Goal: Task Accomplishment & Management: Manage account settings

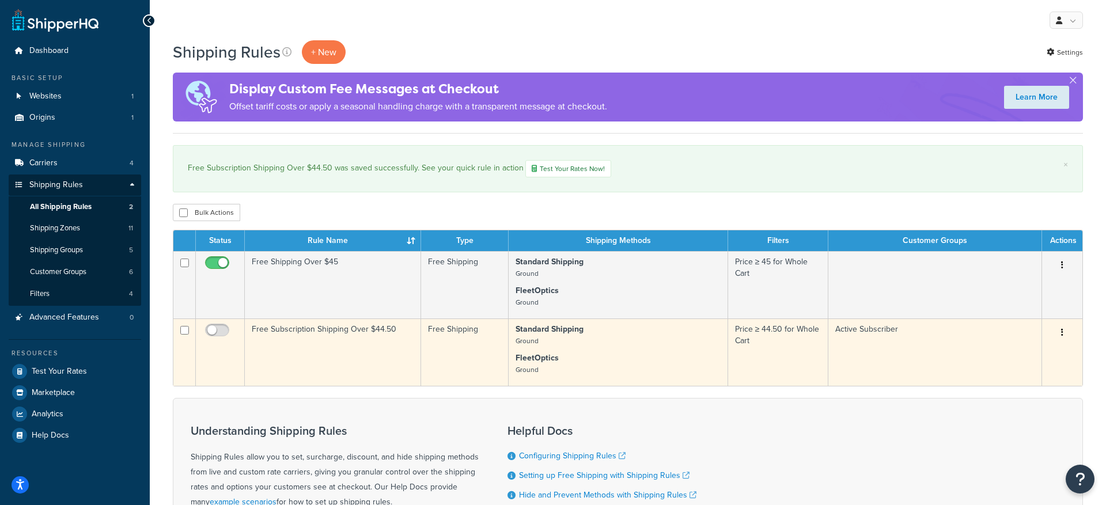
click at [1064, 332] on button "button" at bounding box center [1062, 333] width 16 height 18
click at [1016, 356] on link "Edit" at bounding box center [1024, 355] width 91 height 24
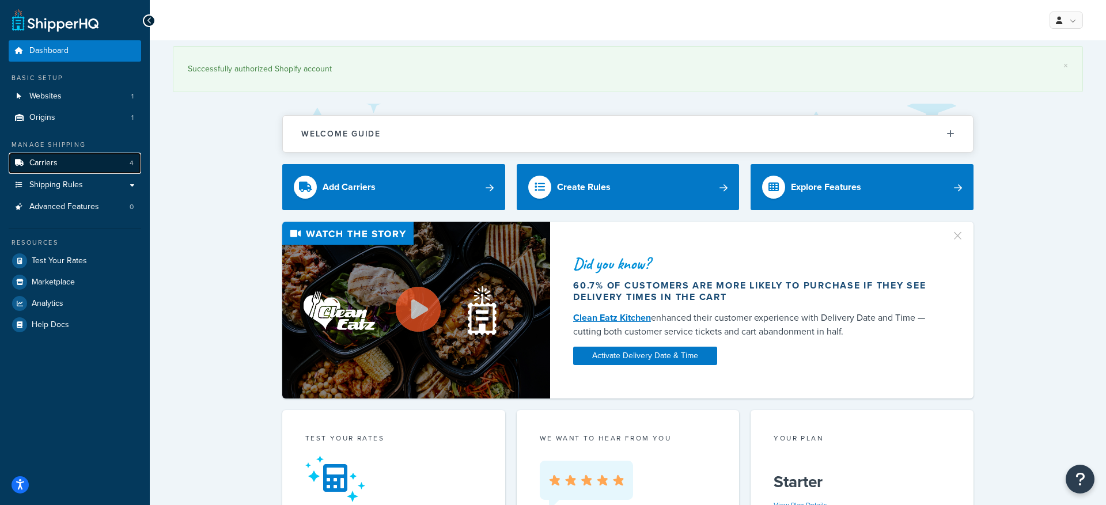
click at [84, 159] on link "Carriers 4" at bounding box center [75, 163] width 132 height 21
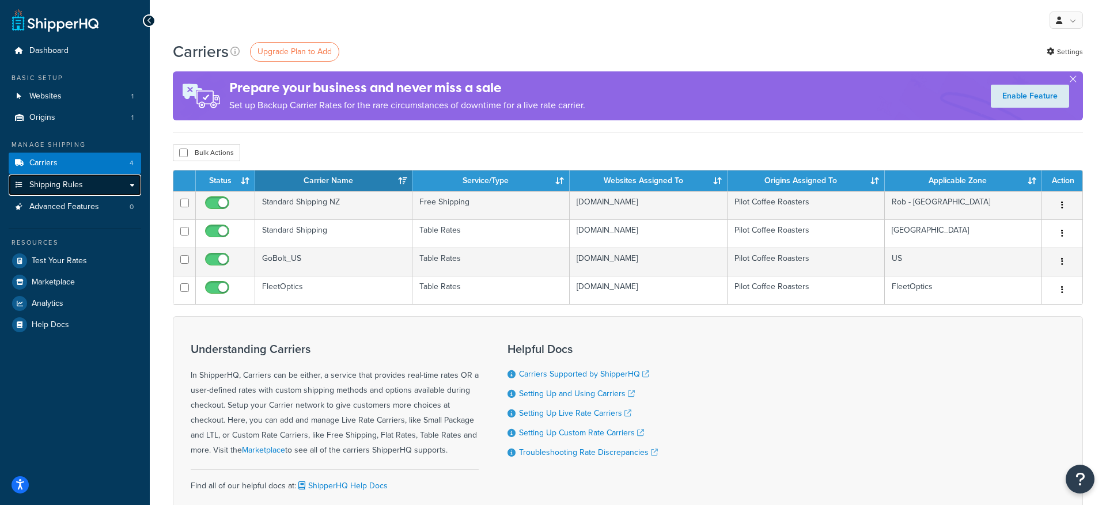
click at [130, 183] on link "Shipping Rules" at bounding box center [75, 185] width 132 height 21
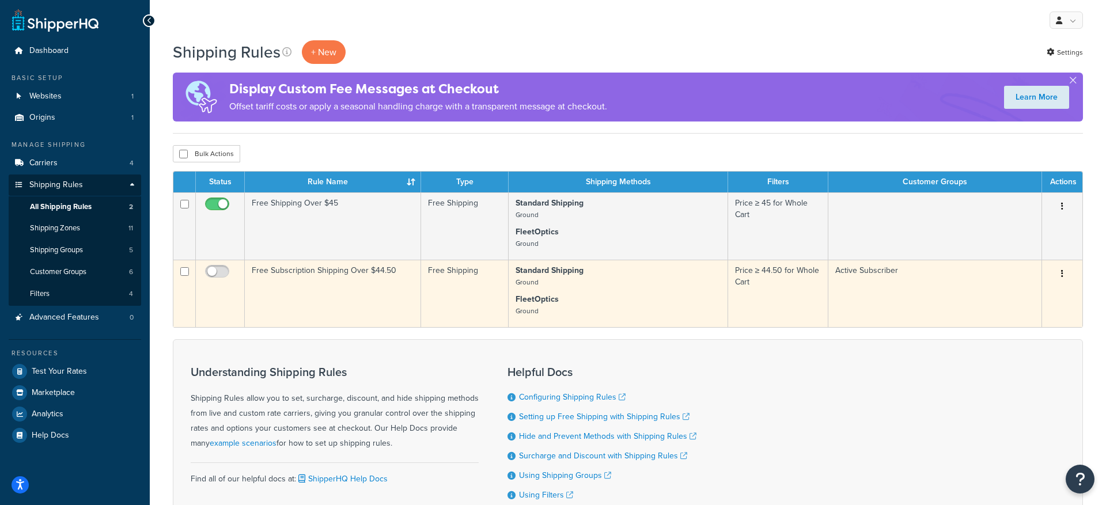
click at [1061, 273] on icon "button" at bounding box center [1062, 274] width 2 height 8
click at [1015, 298] on link "Edit" at bounding box center [1024, 296] width 91 height 24
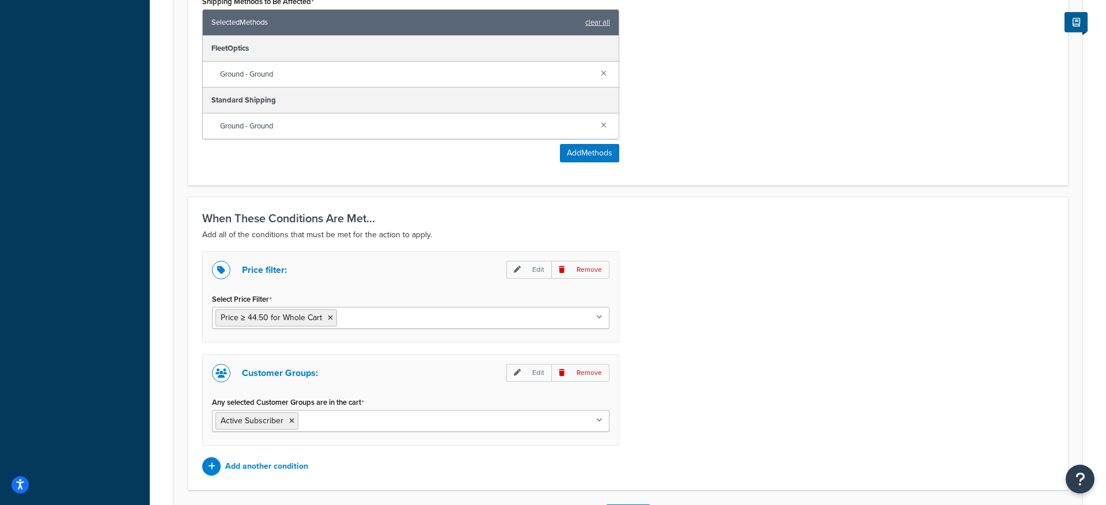
scroll to position [696, 0]
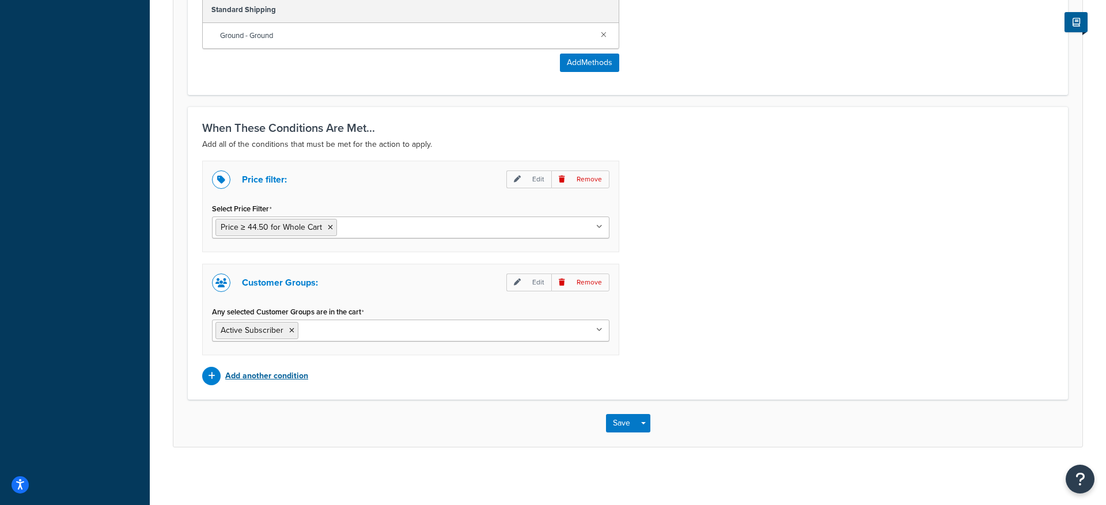
click at [255, 378] on p "Add another condition" at bounding box center [266, 376] width 83 height 16
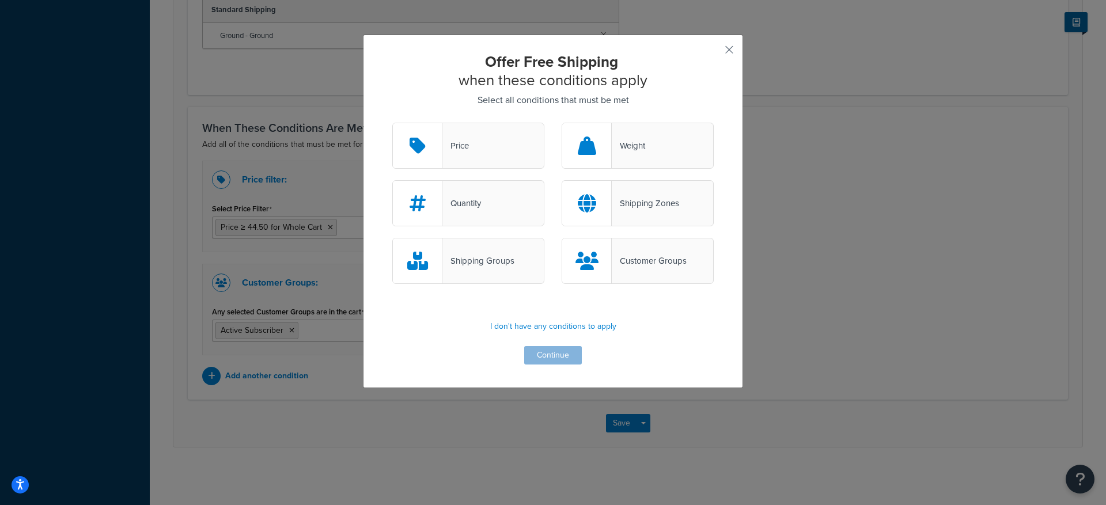
click at [472, 149] on div "Price" at bounding box center [468, 146] width 152 height 46
click at [0, 0] on input "Price" at bounding box center [0, 0] width 0 height 0
click at [465, 253] on div "Shipping Groups" at bounding box center [478, 261] width 72 height 16
click at [0, 0] on input "Shipping Groups" at bounding box center [0, 0] width 0 height 0
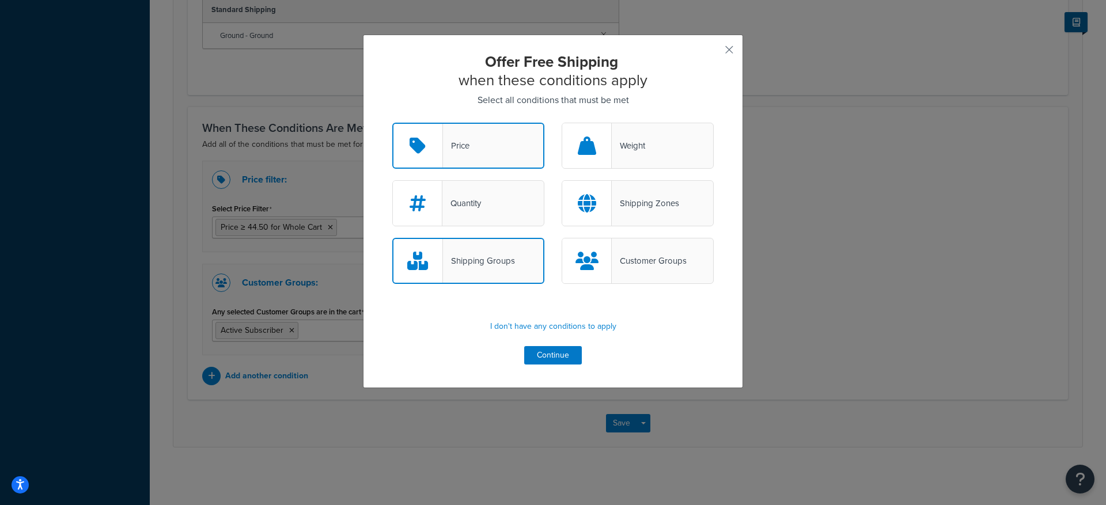
click at [486, 153] on div "Price" at bounding box center [468, 146] width 152 height 46
click at [0, 0] on input "Price" at bounding box center [0, 0] width 0 height 0
click at [472, 260] on div "Shipping Groups" at bounding box center [479, 261] width 72 height 16
click at [0, 0] on input "Shipping Groups" at bounding box center [0, 0] width 0 height 0
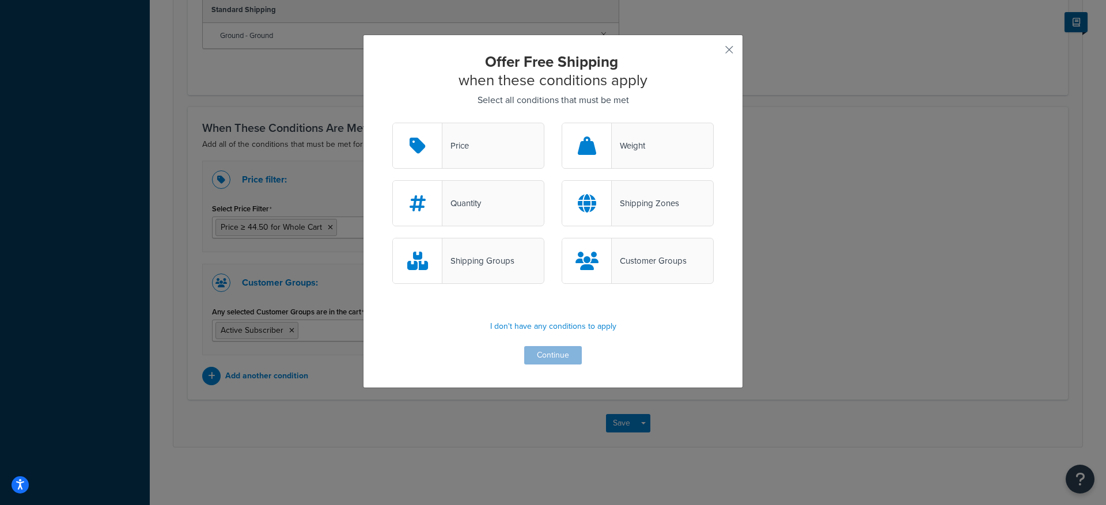
click at [472, 259] on div "Shipping Groups" at bounding box center [478, 261] width 72 height 16
click at [0, 0] on input "Shipping Groups" at bounding box center [0, 0] width 0 height 0
click at [554, 362] on button "Continue" at bounding box center [553, 355] width 58 height 18
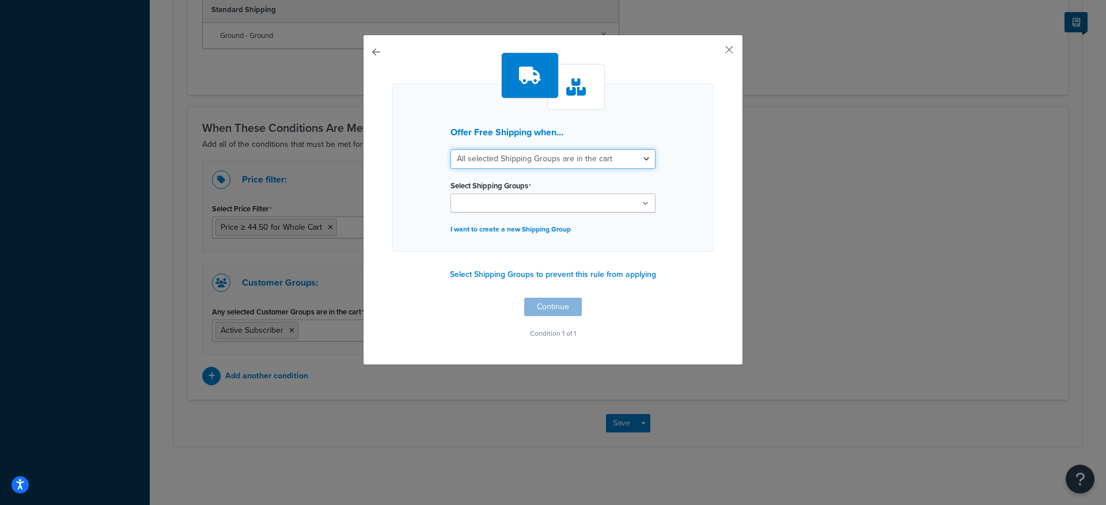
click at [571, 152] on select "All selected Shipping Groups are in the cart Any selected Shipping Groups are i…" at bounding box center [552, 159] width 205 height 20
click at [562, 204] on ul at bounding box center [552, 203] width 205 height 19
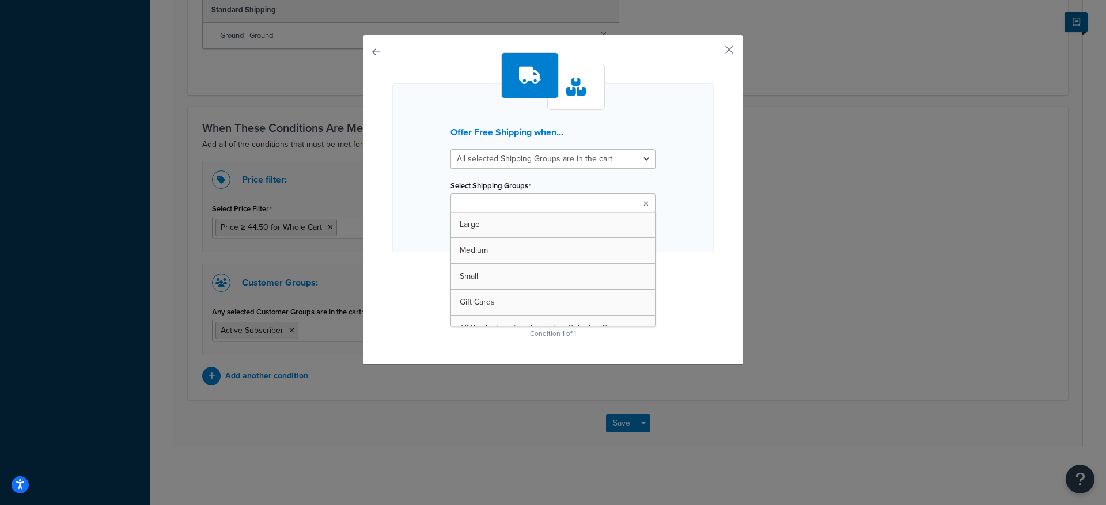
click at [681, 177] on div "Offer Free Shipping when... All selected Shipping Groups are in the cart Any se…" at bounding box center [552, 168] width 321 height 169
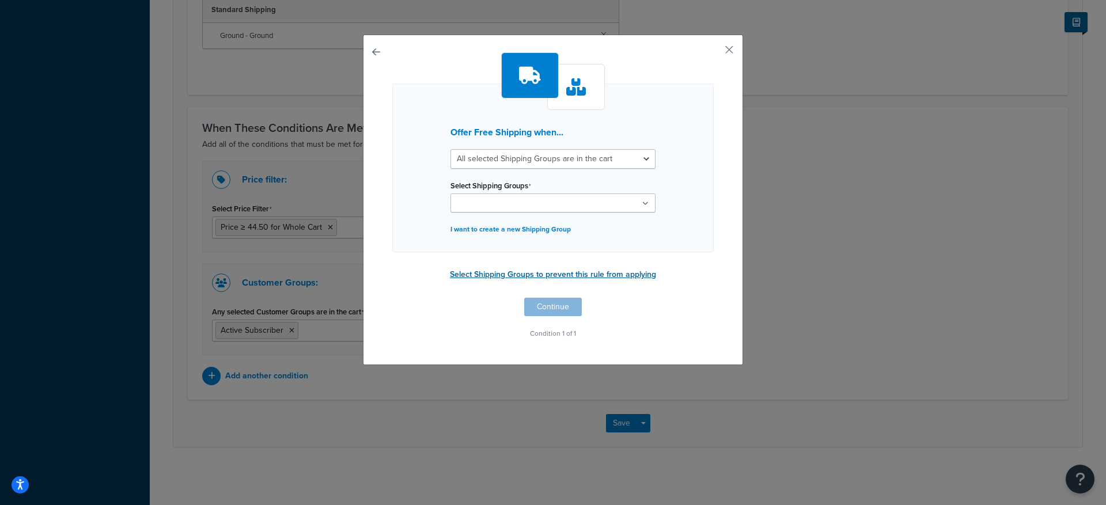
click at [564, 276] on button "Select Shipping Groups to prevent this rule from applying" at bounding box center [552, 274] width 213 height 17
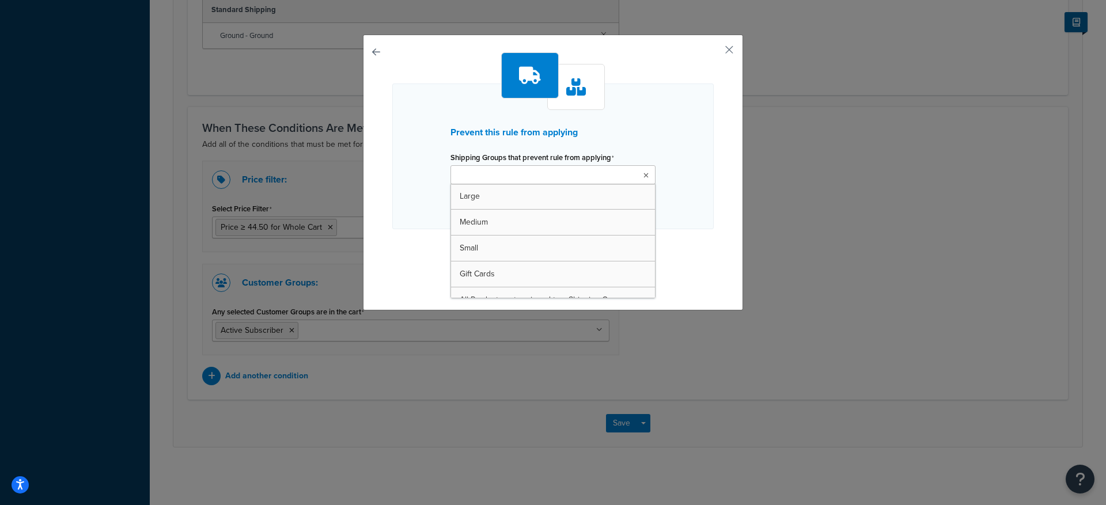
click at [562, 180] on ul at bounding box center [552, 174] width 205 height 19
click at [714, 52] on button "button" at bounding box center [712, 53] width 3 height 3
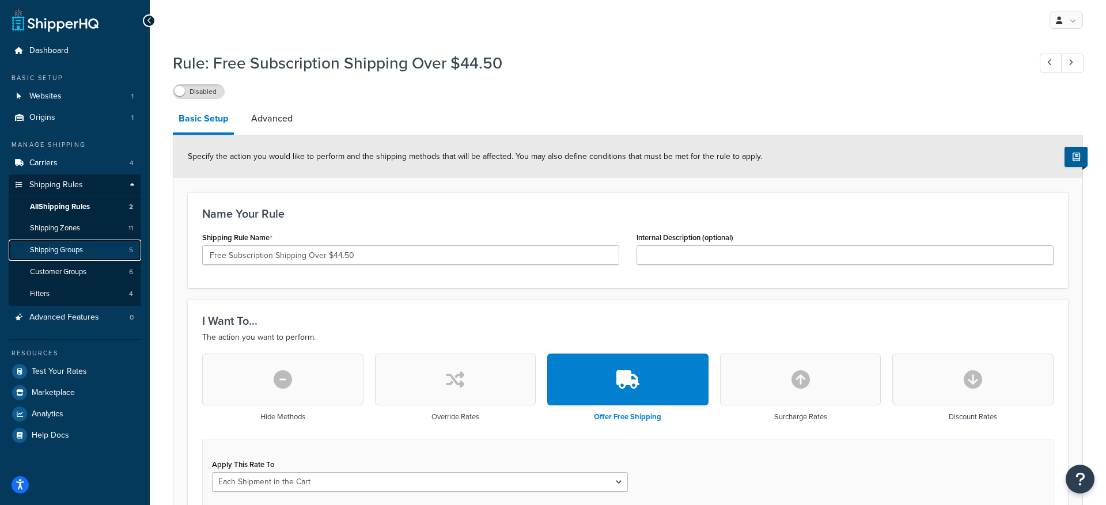
click at [91, 254] on link "Shipping Groups 5" at bounding box center [75, 250] width 132 height 21
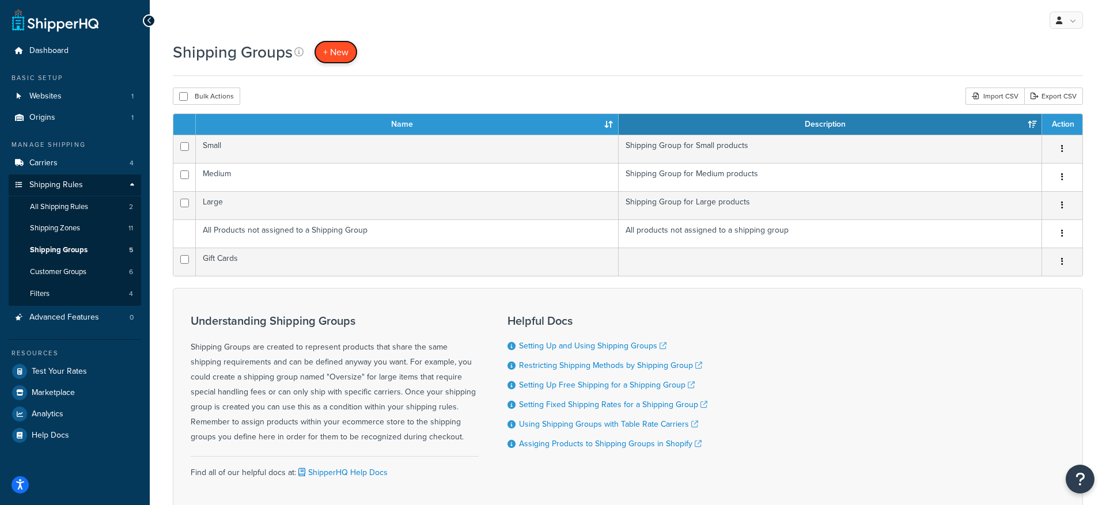
click at [336, 56] on span "+ New" at bounding box center [335, 52] width 25 height 13
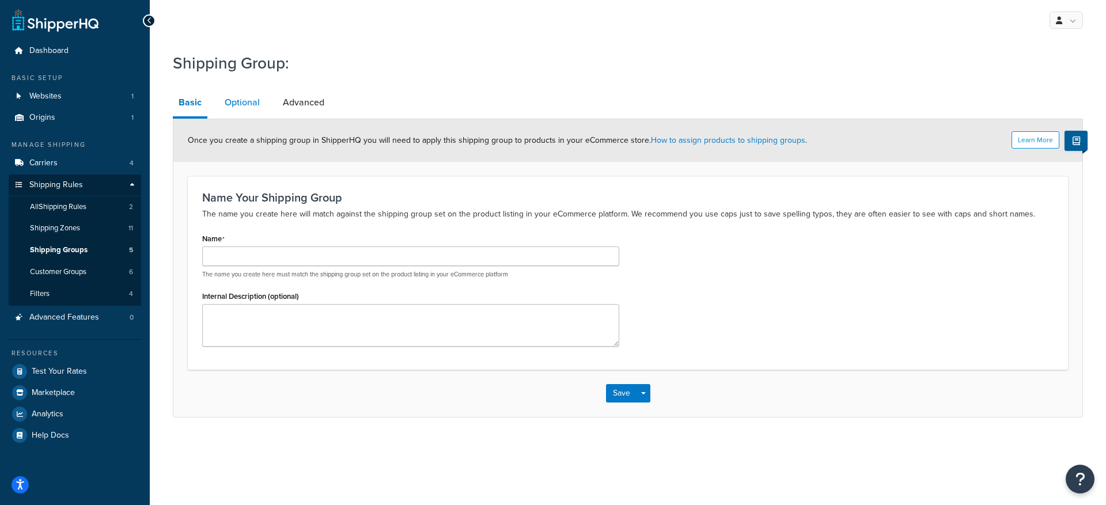
click at [248, 104] on link "Optional" at bounding box center [242, 103] width 47 height 28
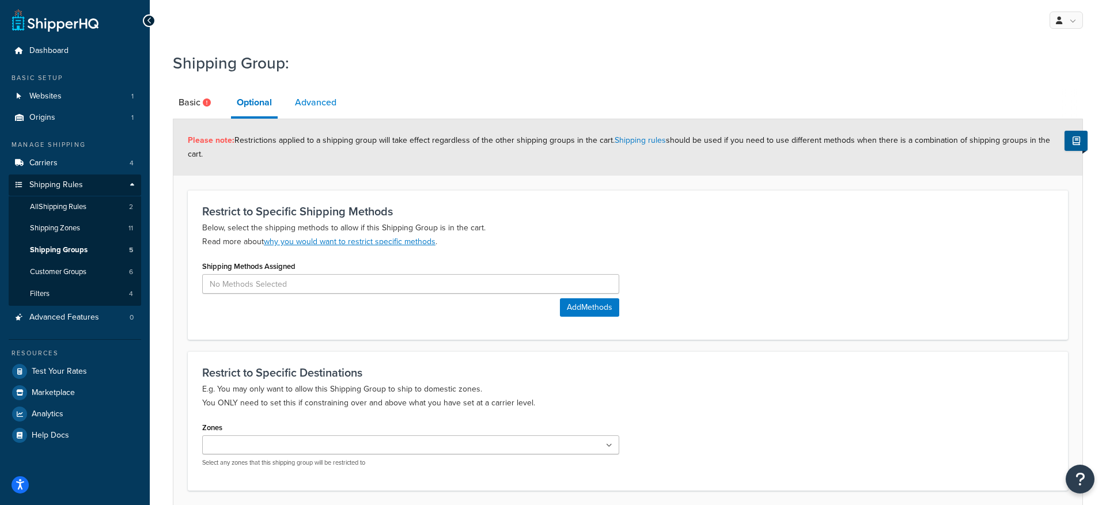
click at [309, 108] on link "Advanced" at bounding box center [315, 103] width 53 height 28
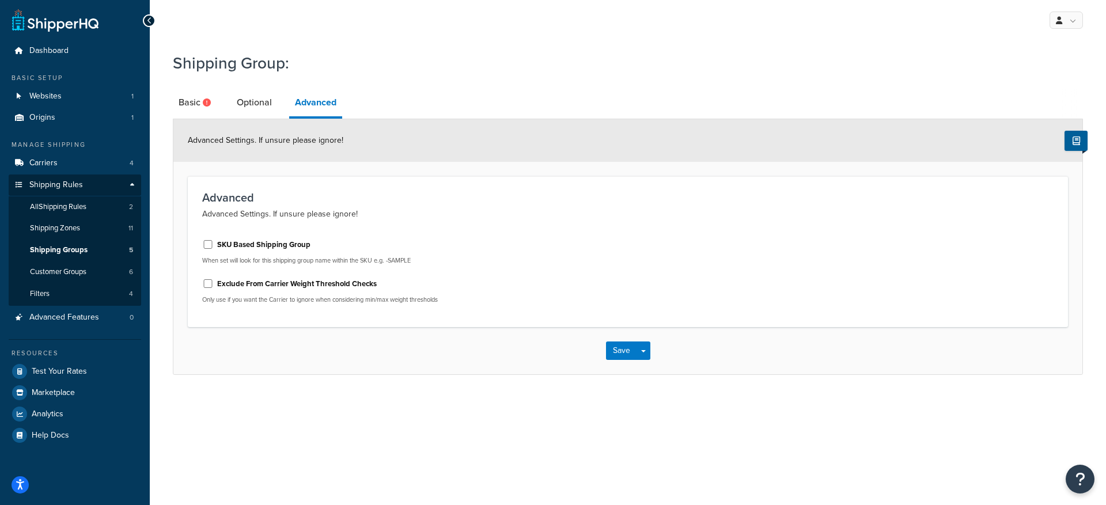
click at [262, 243] on label "SKU Based Shipping Group" at bounding box center [263, 245] width 93 height 10
click at [214, 243] on input "SKU Based Shipping Group" at bounding box center [208, 244] width 12 height 9
checkbox input "true"
click at [198, 109] on link "Basic" at bounding box center [196, 103] width 47 height 28
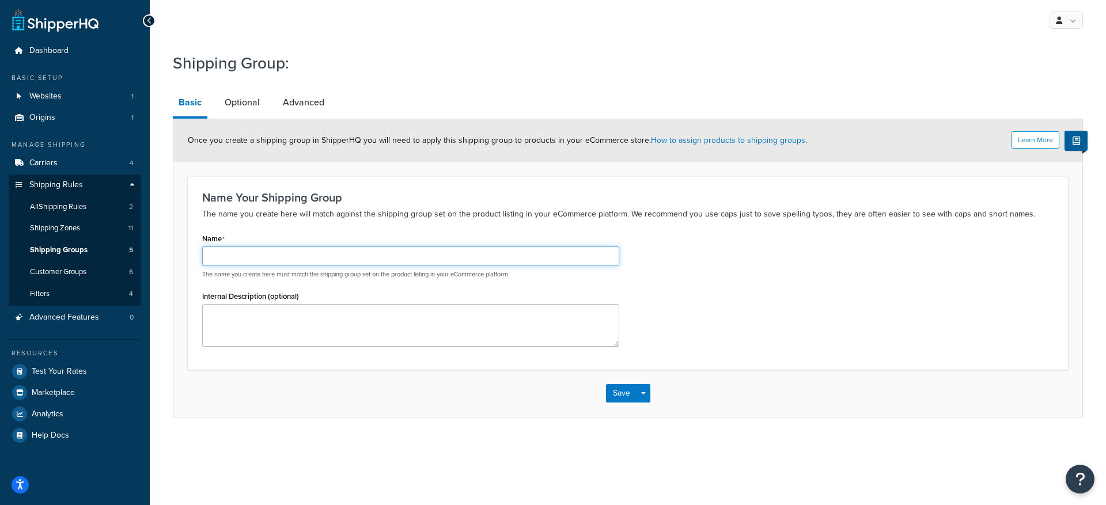
click at [273, 257] on input "Name" at bounding box center [410, 257] width 417 height 20
type input "Coffee"
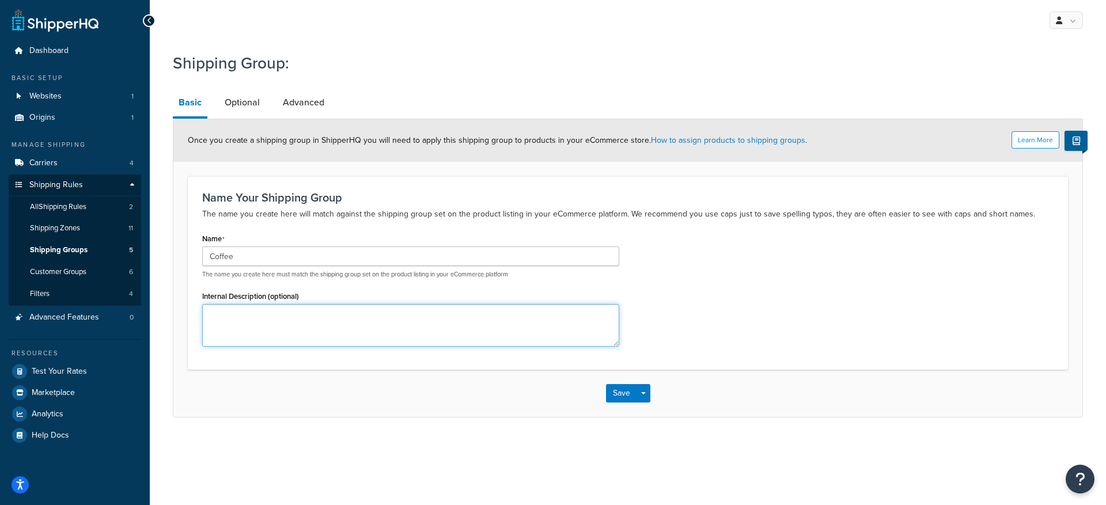
click at [270, 317] on textarea "Internal Description (optional)" at bounding box center [410, 325] width 417 height 43
type textarea "C"
click at [249, 99] on link "Optional" at bounding box center [242, 103] width 47 height 28
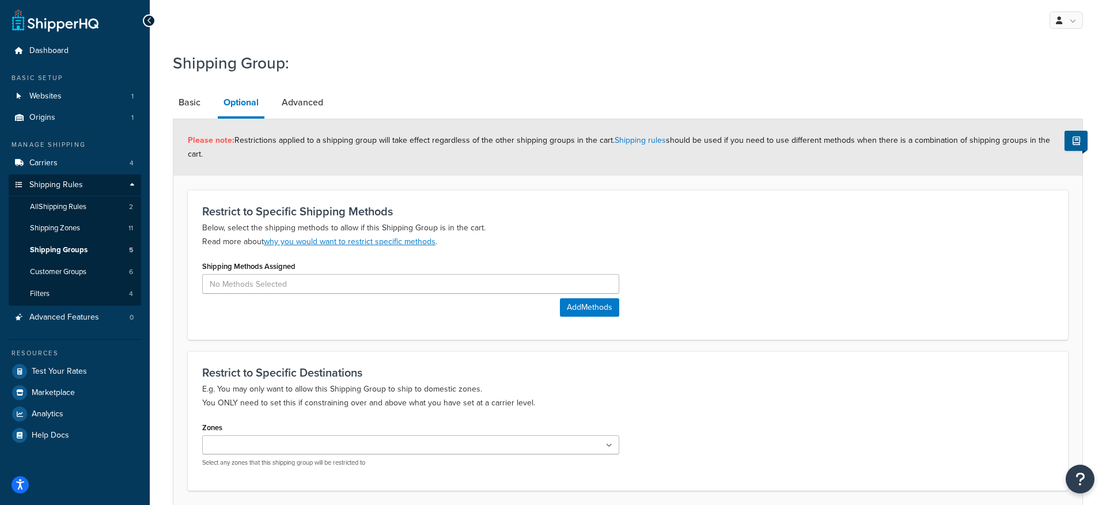
scroll to position [68, 0]
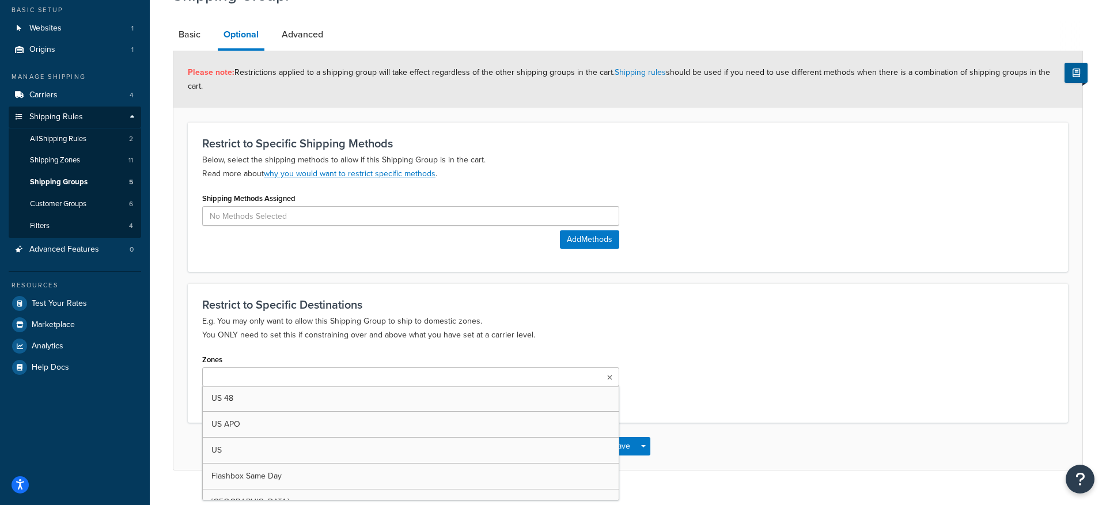
click at [312, 368] on ul at bounding box center [410, 377] width 417 height 19
click at [301, 334] on div "Restrict to Specific Destinations E.g. You may only want to allow this Shipping…" at bounding box center [628, 352] width 880 height 139
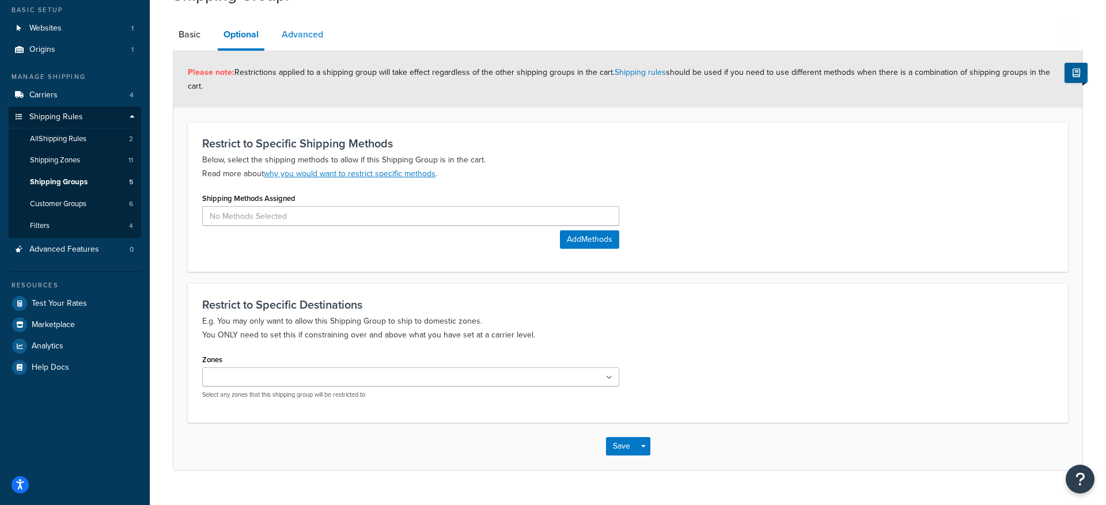
scroll to position [0, 0]
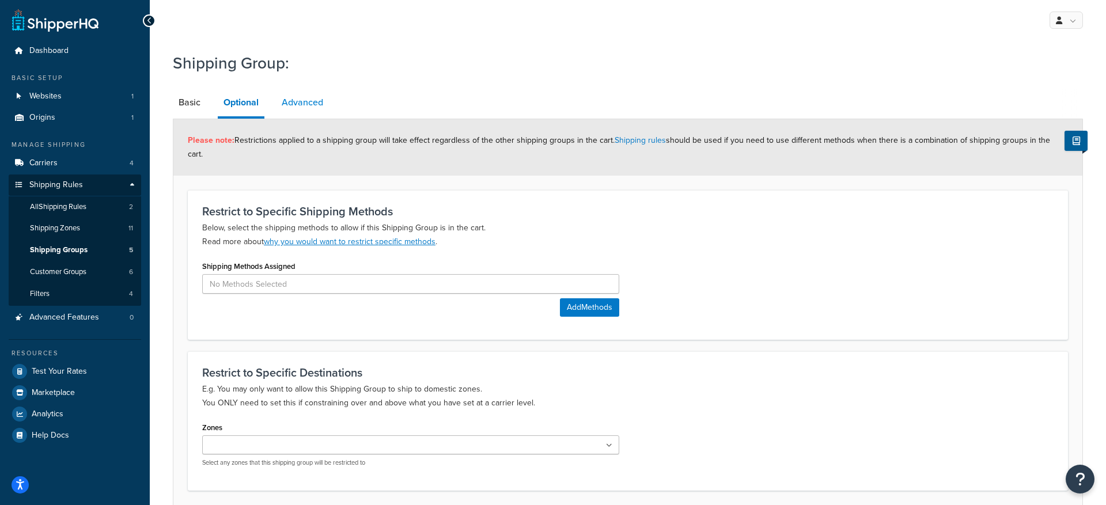
click at [307, 106] on link "Advanced" at bounding box center [302, 103] width 53 height 28
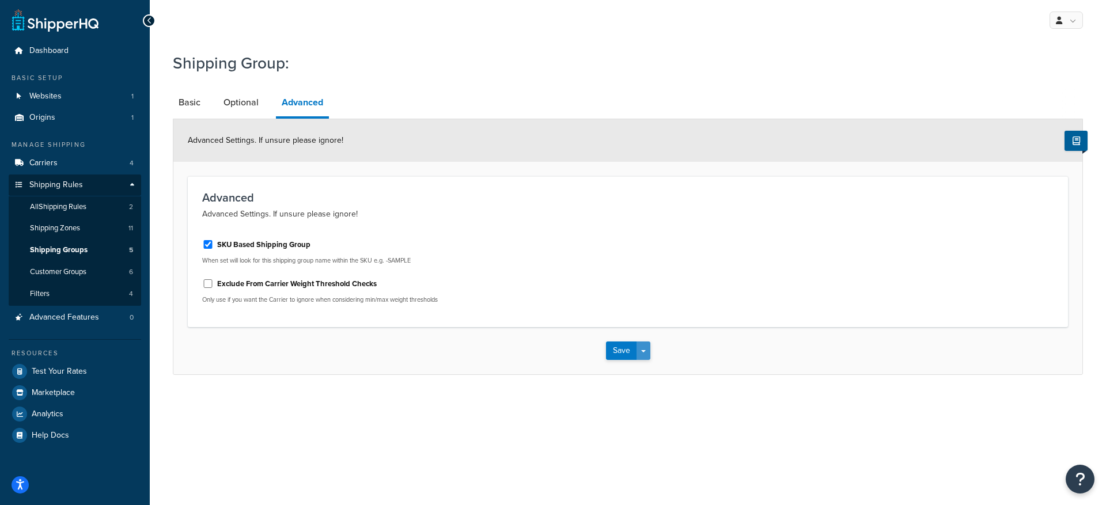
click at [642, 354] on button "Save Dropdown" at bounding box center [644, 351] width 14 height 18
click at [624, 353] on button "Save" at bounding box center [621, 351] width 31 height 18
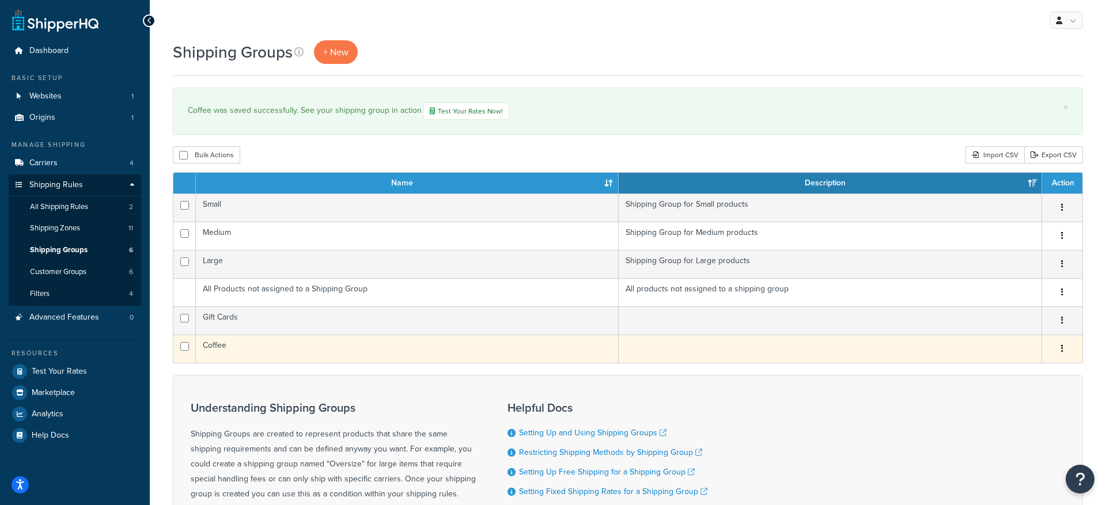
click at [478, 354] on td "Coffee" at bounding box center [407, 349] width 423 height 28
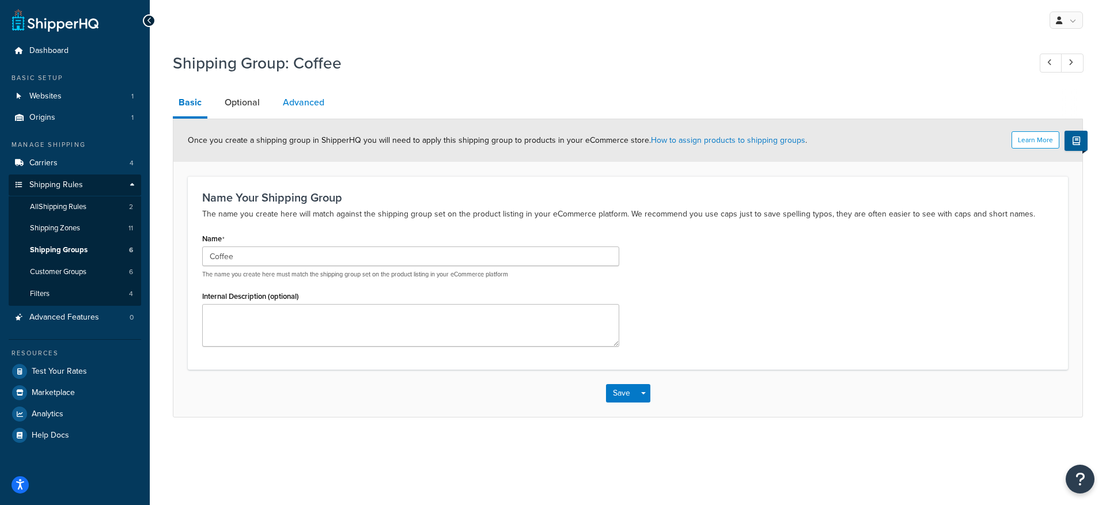
click at [286, 101] on link "Advanced" at bounding box center [303, 103] width 53 height 28
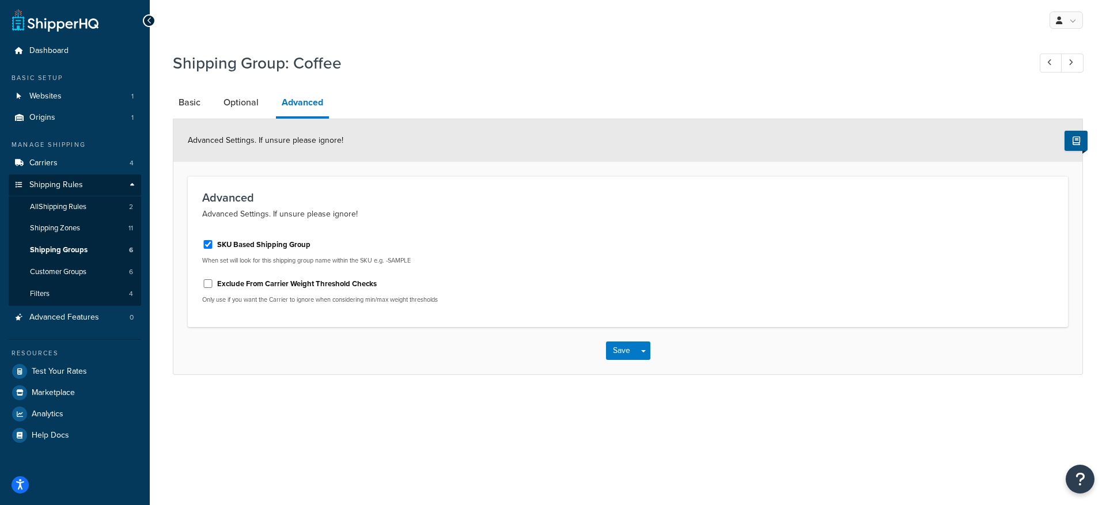
click at [218, 104] on link "Optional" at bounding box center [241, 103] width 47 height 28
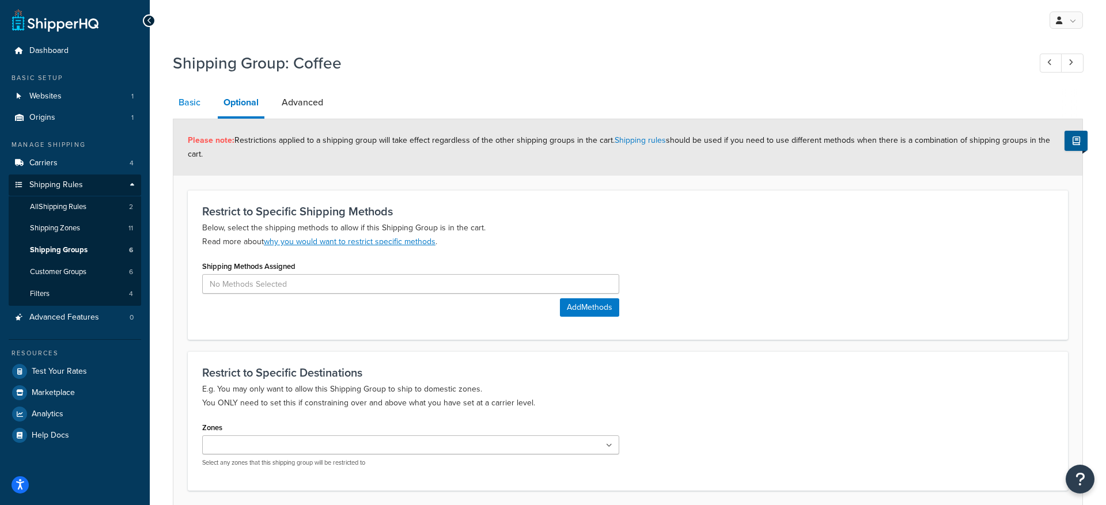
click at [200, 104] on link "Basic" at bounding box center [189, 103] width 33 height 28
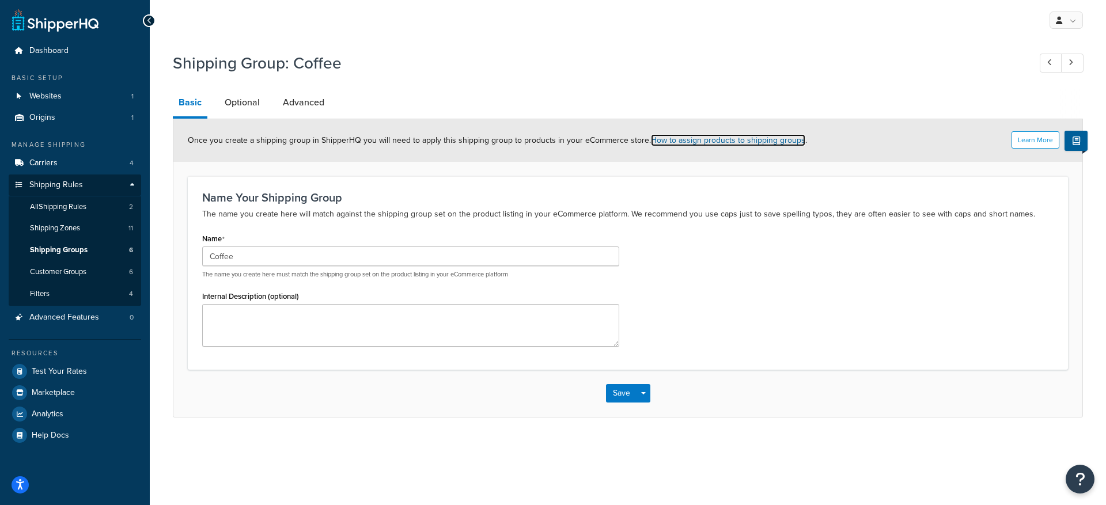
click at [713, 139] on link "How to assign products to shipping groups" at bounding box center [728, 140] width 154 height 12
